Goal: Task Accomplishment & Management: Use online tool/utility

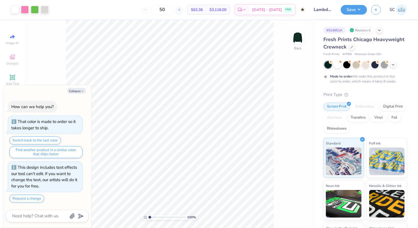
click at [85, 91] on button "Collapse" at bounding box center [76, 91] width 19 height 6
type textarea "x"
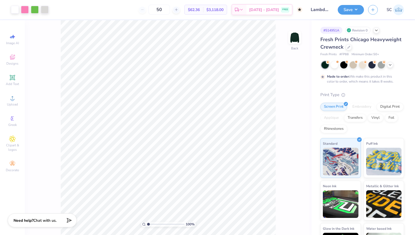
type input "1.00738135568737"
type textarea "x"
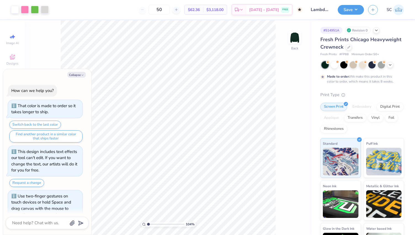
type input "1.03583753904321"
type textarea "x"
type input "1.05680885205749"
type textarea "x"
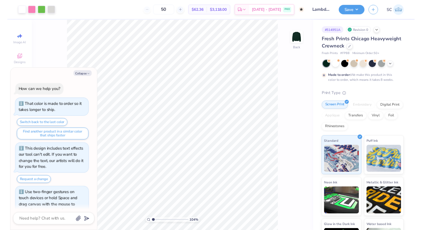
scroll to position [10, 0]
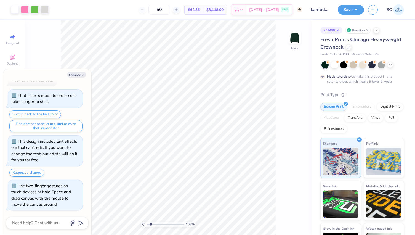
type input "1.68290631409924"
click at [83, 75] on icon "button" at bounding box center [82, 74] width 3 height 3
type textarea "x"
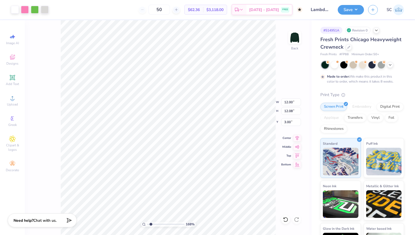
click at [284, 223] on div at bounding box center [285, 219] width 9 height 9
type input "1.68290631409924"
type input "8.78"
click at [286, 223] on div at bounding box center [285, 219] width 9 height 9
type input "1.68290631409924"
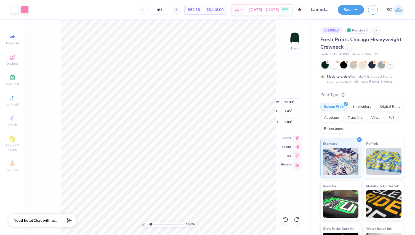
type input "13.28"
type input "1.60"
type input "2.84"
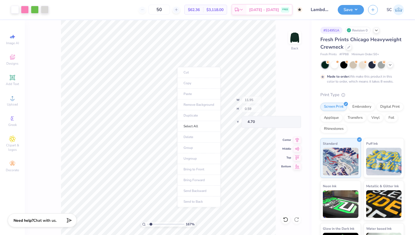
type input "1"
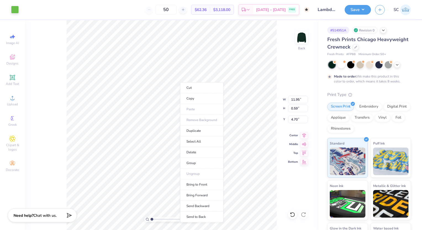
click at [193, 143] on li "Select All" at bounding box center [201, 141] width 43 height 11
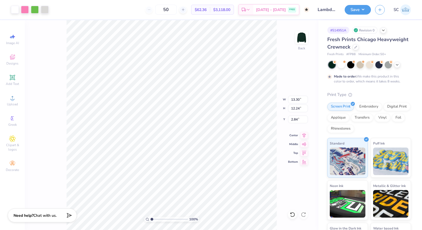
type input "13.30"
type input "12.24"
type input "2.84"
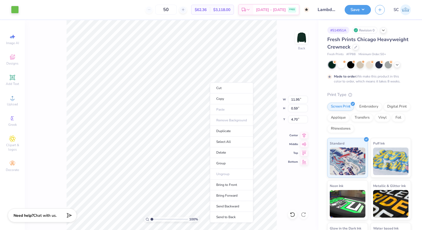
click at [233, 166] on li "Group" at bounding box center [231, 163] width 43 height 11
type input "0.37"
type input "0.52"
type input "0.62"
type input "0.87"
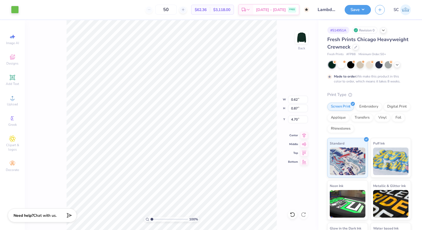
click at [294, 217] on icon at bounding box center [293, 215] width 6 height 6
click at [14, 80] on icon at bounding box center [12, 77] width 7 height 7
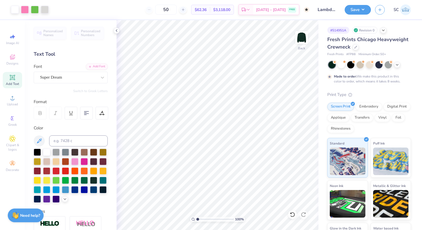
click at [75, 75] on div "Super Dream" at bounding box center [68, 77] width 58 height 9
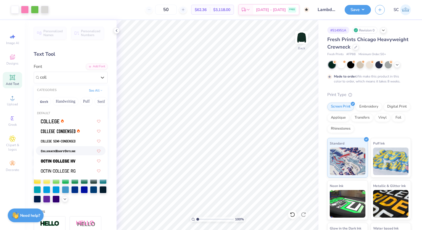
click at [77, 149] on div at bounding box center [71, 151] width 60 height 6
type input "coll"
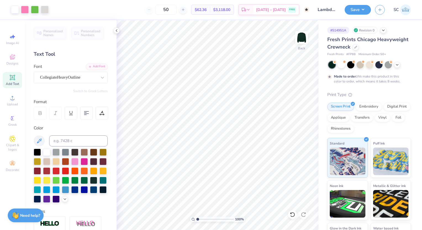
click at [84, 76] on div "CollegiateHeavyOutline" at bounding box center [68, 77] width 58 height 9
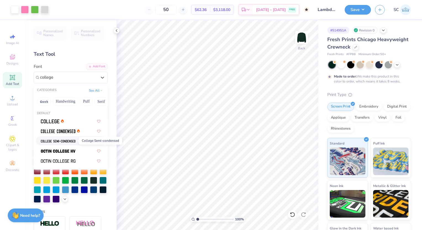
click at [54, 139] on img at bounding box center [58, 141] width 35 height 4
type input "college"
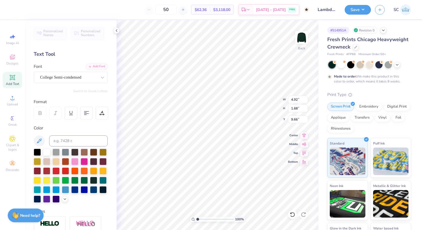
scroll to position [4, 3]
type textarea "SERVICE, SCHOLARSHIP, SISTERHOOD"
type input "13.21"
type input "0.74"
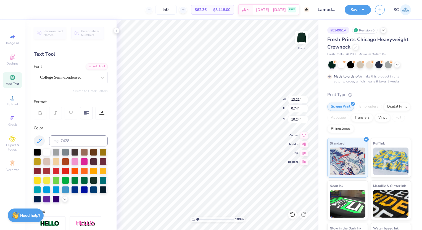
type input "10.24"
type input "13.21"
type input "0.74"
type input "10.24"
click at [60, 139] on input at bounding box center [78, 141] width 59 height 11
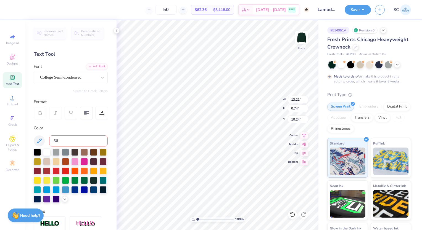
type input "360"
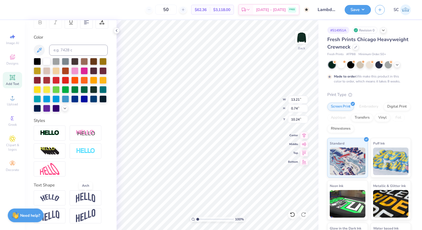
click at [89, 197] on img at bounding box center [85, 198] width 19 height 10
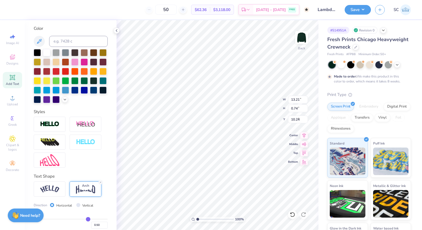
type input "3.31"
type input "8.95"
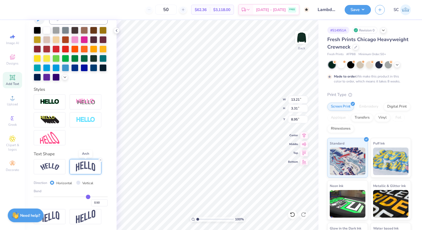
scroll to position [132, 0]
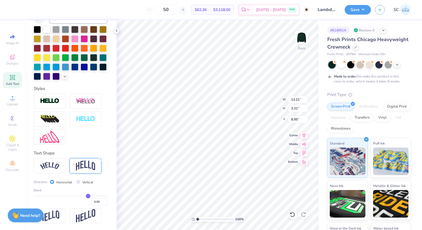
drag, startPoint x: 85, startPoint y: 196, endPoint x: 60, endPoint y: 190, distance: 25.5
type input "0.51"
drag, startPoint x: 60, startPoint y: 190, endPoint x: 85, endPoint y: 197, distance: 25.8
click at [85, 197] on input "range" at bounding box center [71, 196] width 74 height 1
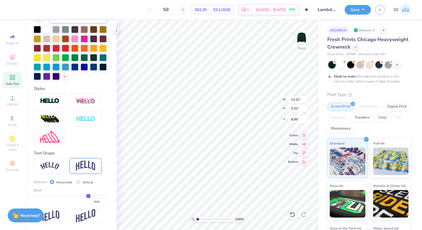
type input "0.24"
type input "3.37"
type input "8.92"
drag, startPoint x: 85, startPoint y: 197, endPoint x: 77, endPoint y: 197, distance: 8.6
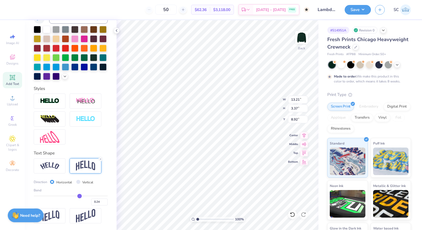
type input "0.25"
click at [77, 197] on input "range" at bounding box center [71, 196] width 74 height 1
type input "0.25"
type input "1.93"
type input "9.64"
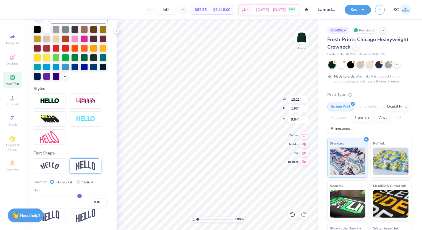
type input "0.29"
type input "0.17"
type input "0.15"
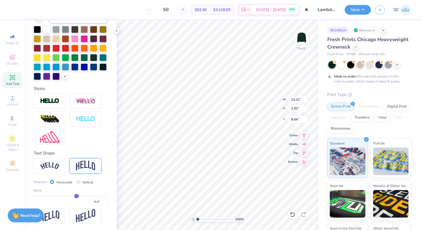
type input "0.15"
type input "0.14"
type input "0.13"
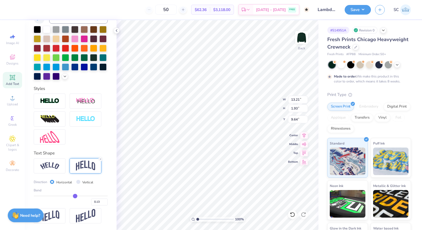
type input "0.12"
type input "0.11"
type input "0.1"
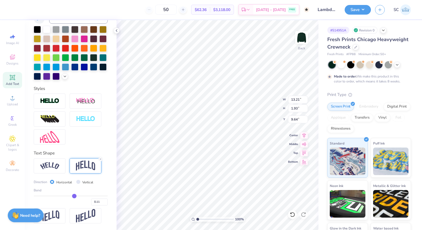
type input "0.10"
type input "0.09"
type input "0.08"
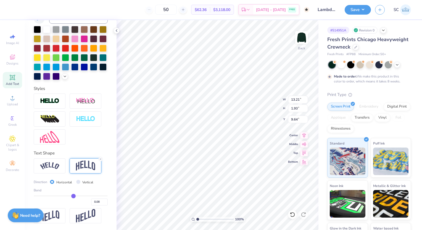
type input "0.07"
type input "0.06"
type input "0.04"
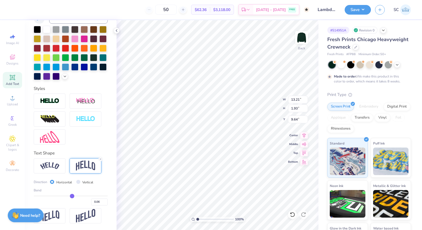
type input "0.04"
type input "0.02"
type input "0"
type input "0.00"
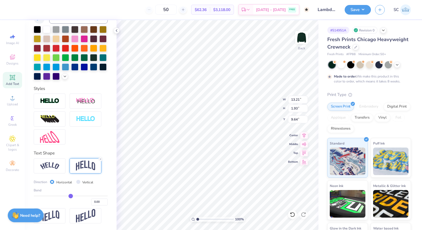
type input "-0.01"
type input "-0.02"
type input "-0.04"
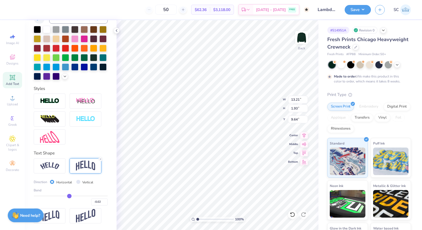
type input "-0.04"
type input "-0.05"
type input "-0.06"
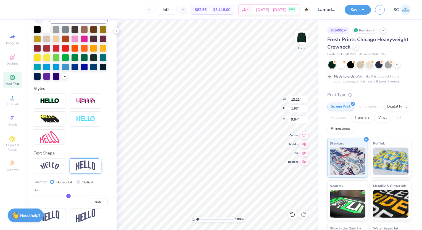
type input "-0.07"
type input "-0.08"
type input "-0.09"
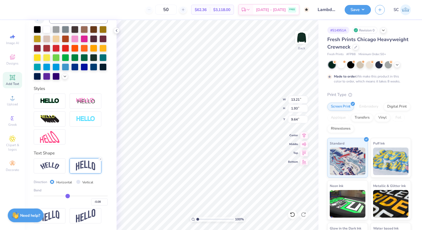
type input "-0.09"
type input "-0.1"
type input "-0.10"
type input "-0.11"
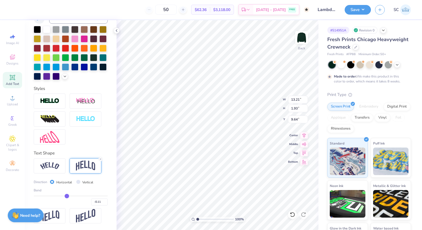
type input "-0.12"
type input "-0.14"
type input "-0.15"
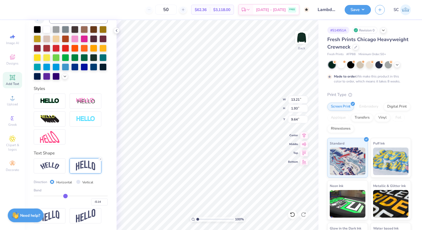
type input "-0.15"
type input "-0.16"
type input "-0.17"
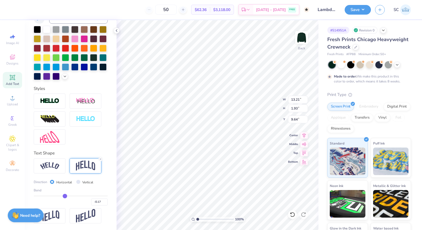
type input "-0.18"
type input "-0.19"
type input "-0.2"
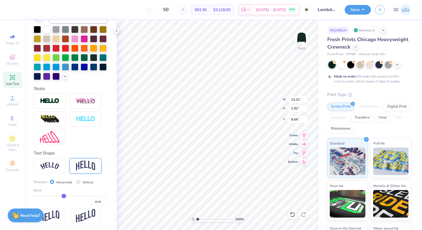
type input "-0.20"
type input "-0.21"
type input "-0.22"
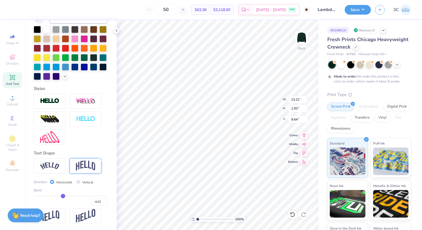
type input "-0.23"
type input "-0.24"
type input "-0.25"
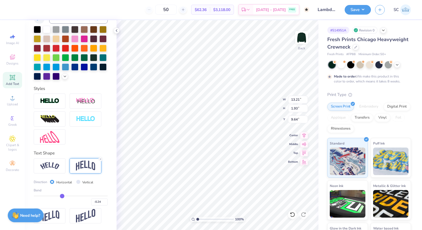
type input "-0.25"
type input "-0.26"
type input "-0.27"
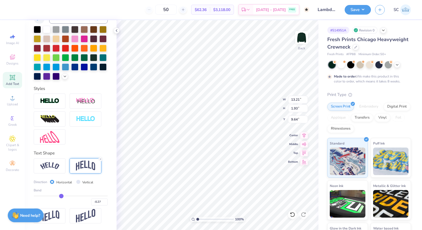
type input "-0.27"
type input "2.03"
type input "9.59"
type input "-0.31"
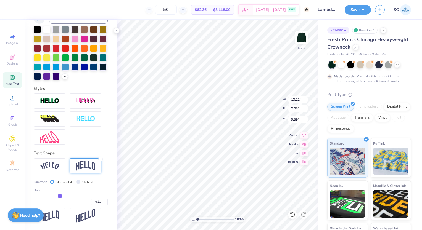
type input "-0.19"
type input "-0.18"
type input "-0.16"
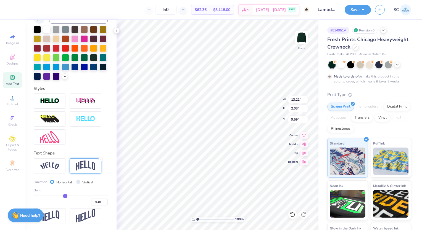
type input "-0.16"
type input "-0.12"
type input "-0.1"
type input "-0.10"
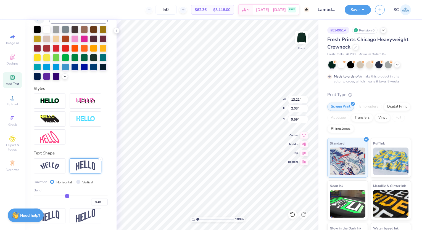
type input "-0.07"
type input "-0.05"
type input "-0.02"
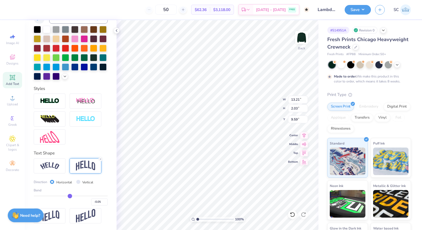
type input "-0.02"
type input "0"
type input "0.00"
type input "0.01"
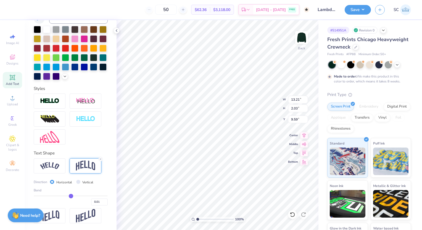
type input "0.02"
type input "0.03"
type input "0.04"
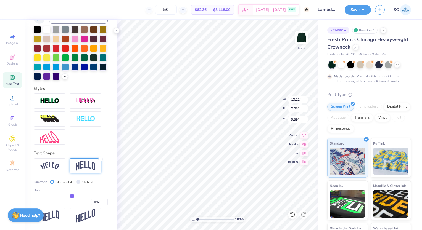
type input "0.04"
type input "0.05"
type input "0.06"
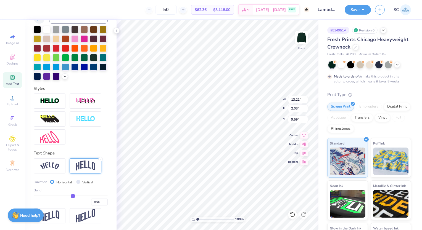
type input "0.07"
type input "0.08"
type input "0.09"
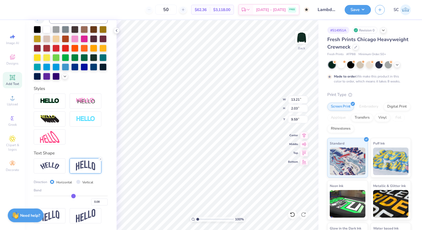
type input "0.09"
type input "0.1"
type input "0.10"
type input "0.11"
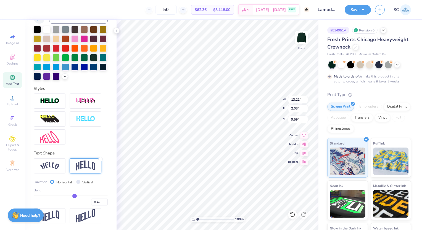
type input "0.12"
type input "0.13"
type input "0.14"
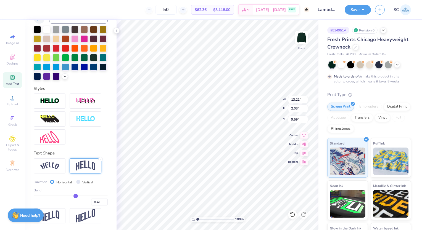
type input "0.14"
type input "0.15"
type input "0.17"
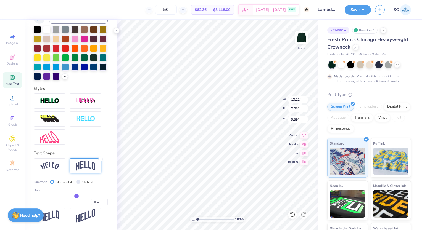
type input "0.17"
type input "1.51"
type input "9.85"
type input "4.86"
type input "1.49"
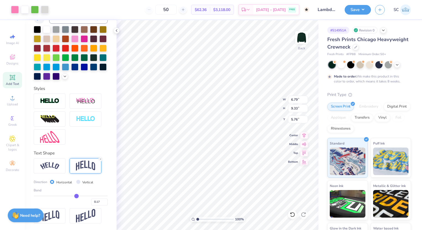
type input "11.17"
type input "5.66"
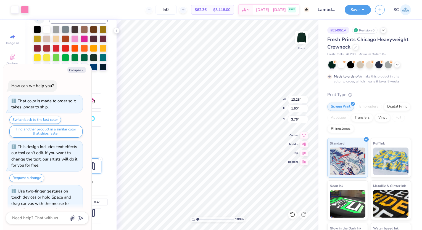
type textarea "x"
type input "3.76"
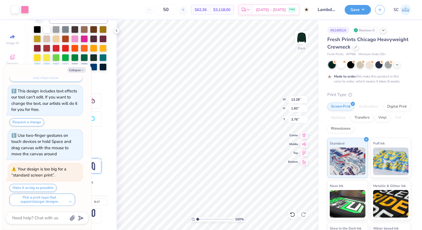
type textarea "x"
type input "14.73"
type input "1.78"
type textarea "x"
type input "3.00"
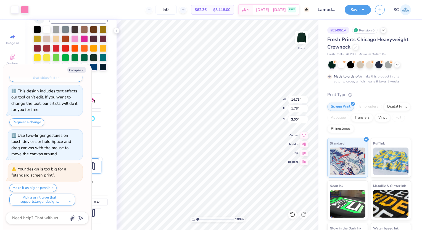
type textarea "x"
type input "13.21"
type input "1.51"
type input "1.49"
click at [81, 68] on button "Collapse" at bounding box center [76, 70] width 19 height 6
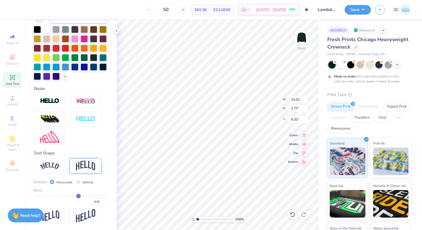
click at [76, 196] on input "range" at bounding box center [71, 196] width 74 height 1
click at [12, 74] on icon at bounding box center [12, 77] width 7 height 7
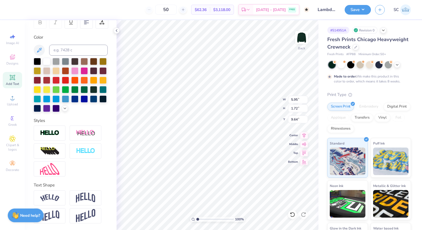
scroll to position [0, 0]
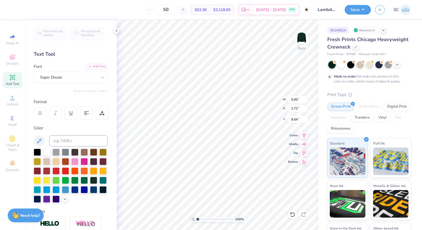
click at [65, 79] on div "Super Dream" at bounding box center [68, 77] width 58 height 9
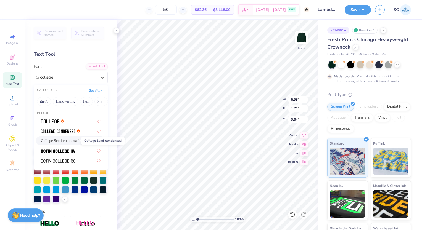
click at [73, 141] on span "College Semi-condensed" at bounding box center [60, 141] width 39 height 6
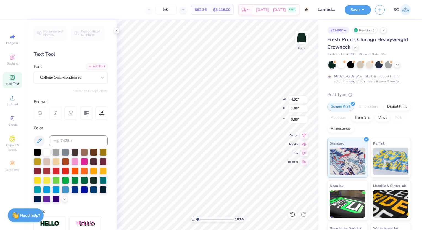
scroll to position [4, 1]
click at [116, 30] on icon at bounding box center [116, 30] width 4 height 4
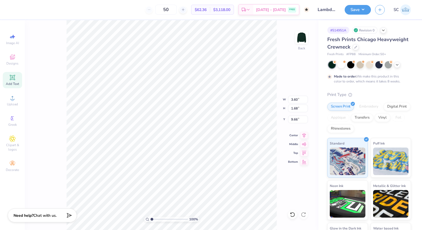
scroll to position [4, 1]
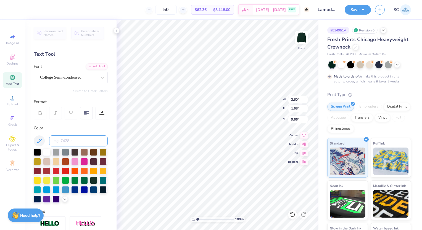
click at [65, 146] on input at bounding box center [78, 141] width 59 height 11
click at [256, 154] on li "Group" at bounding box center [262, 159] width 43 height 11
click at [15, 82] on span "Add Text" at bounding box center [12, 84] width 13 height 4
click at [71, 77] on div "Super Dream" at bounding box center [68, 77] width 58 height 9
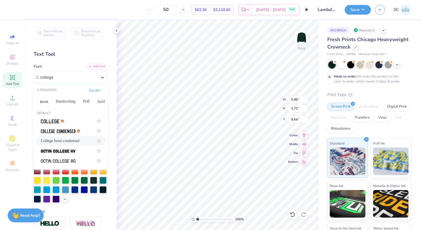
click at [79, 138] on div "College Semi-condensed" at bounding box center [71, 141] width 60 height 6
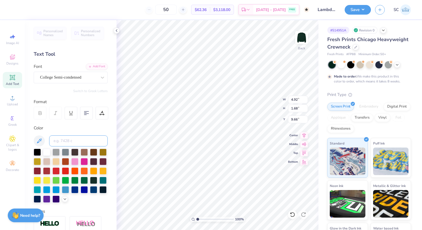
click at [72, 140] on input at bounding box center [78, 141] width 59 height 11
drag, startPoint x: 103, startPoint y: 109, endPoint x: 48, endPoint y: 76, distance: 64.4
click at [48, 76] on div "College Semi-condensed" at bounding box center [68, 77] width 58 height 9
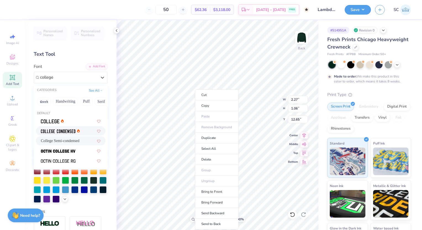
click at [76, 132] on div at bounding box center [60, 131] width 39 height 6
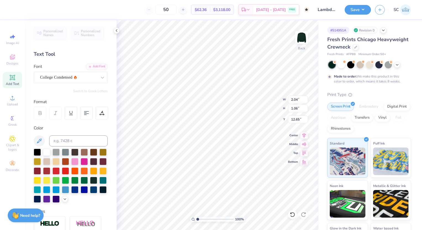
click at [102, 81] on div at bounding box center [102, 78] width 10 height 10
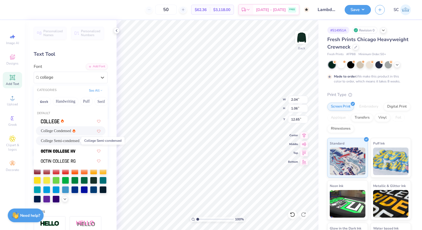
click at [68, 139] on span "College Semi-condensed" at bounding box center [60, 141] width 39 height 6
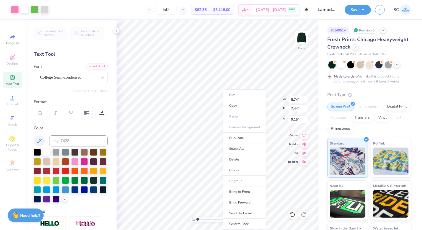
click at [243, 165] on li "Group" at bounding box center [244, 170] width 43 height 11
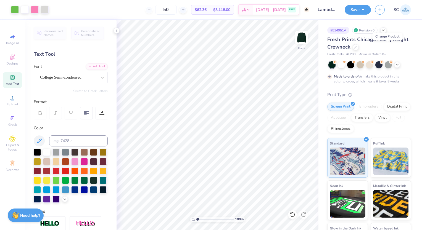
click at [357, 48] on icon at bounding box center [355, 47] width 3 height 3
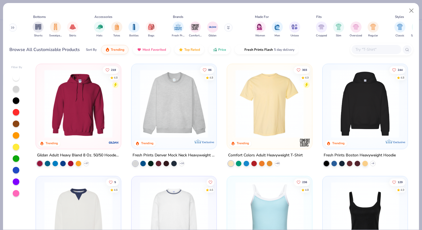
scroll to position [0, 54]
click at [15, 158] on div at bounding box center [16, 159] width 7 height 7
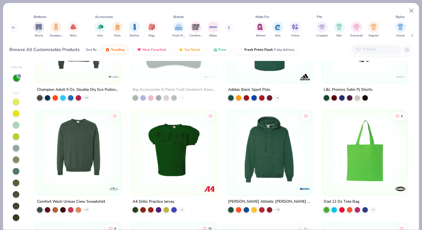
scroll to position [2089, 0]
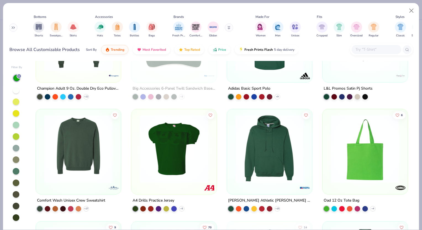
click at [227, 159] on div at bounding box center [269, 151] width 85 height 85
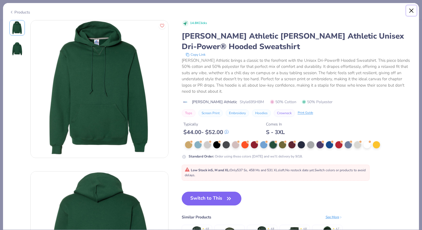
click at [409, 8] on button "Close" at bounding box center [411, 11] width 10 height 10
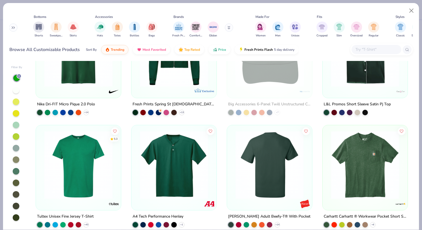
scroll to position [2427, 0]
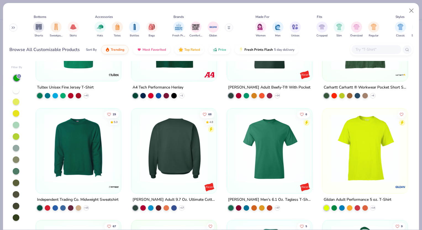
click at [187, 165] on img at bounding box center [174, 148] width 74 height 68
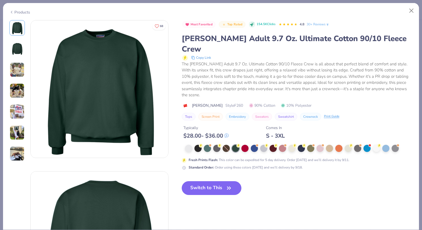
click at [214, 181] on button "Switch to This" at bounding box center [212, 188] width 60 height 14
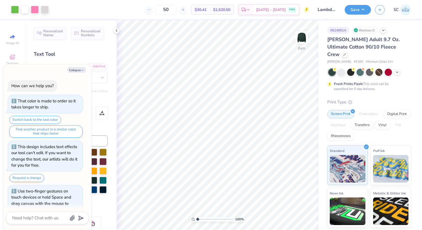
scroll to position [89, 0]
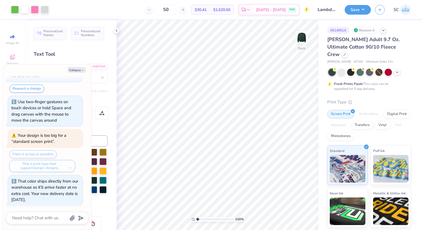
click at [115, 30] on icon at bounding box center [116, 30] width 4 height 4
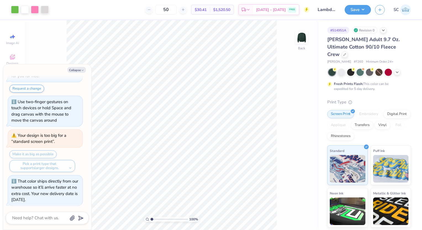
click at [82, 71] on icon "button" at bounding box center [82, 70] width 3 height 3
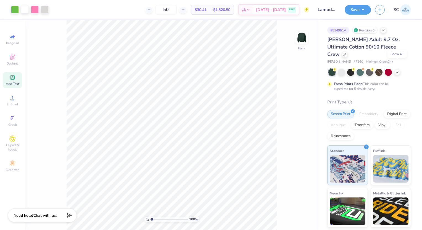
click at [395, 70] on icon at bounding box center [397, 72] width 4 height 4
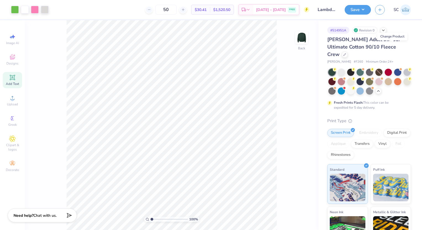
click at [346, 54] on icon at bounding box center [345, 55] width 2 height 2
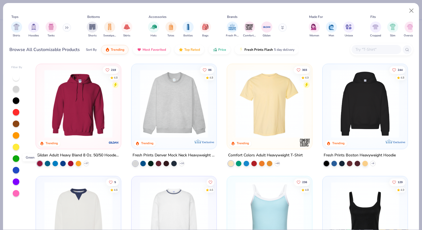
click at [16, 159] on div at bounding box center [16, 159] width 7 height 7
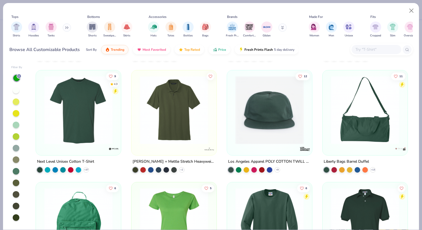
scroll to position [4374, 0]
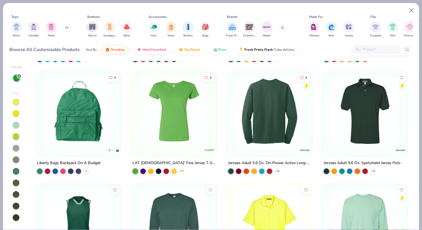
click at [283, 121] on div at bounding box center [270, 111] width 222 height 68
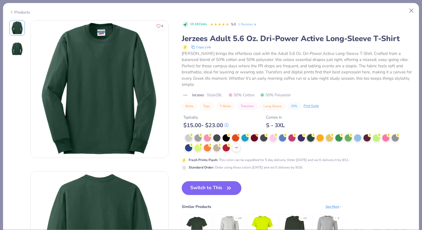
click at [218, 189] on button "Switch to This" at bounding box center [212, 188] width 60 height 14
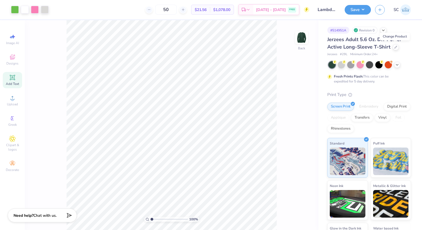
click at [397, 46] on div at bounding box center [396, 47] width 6 height 6
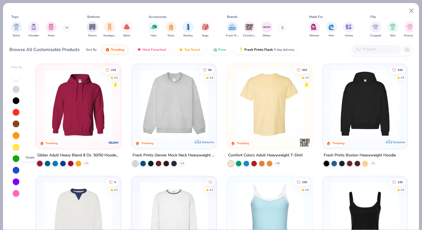
click at [15, 160] on div at bounding box center [16, 159] width 7 height 7
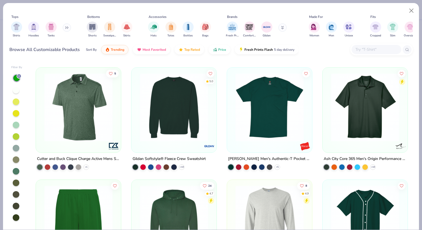
scroll to position [1681, 0]
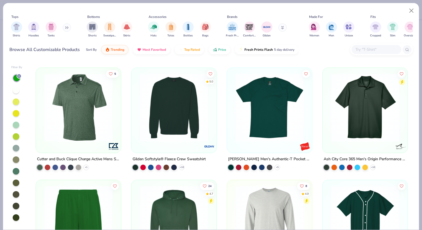
click at [186, 104] on img at bounding box center [174, 107] width 74 height 68
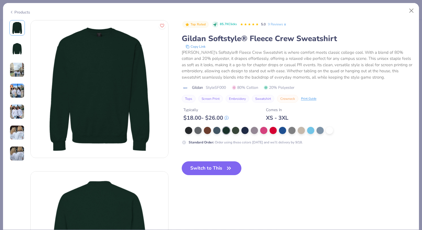
click at [228, 163] on button "Switch to This" at bounding box center [212, 169] width 60 height 14
